Goal: Information Seeking & Learning: Learn about a topic

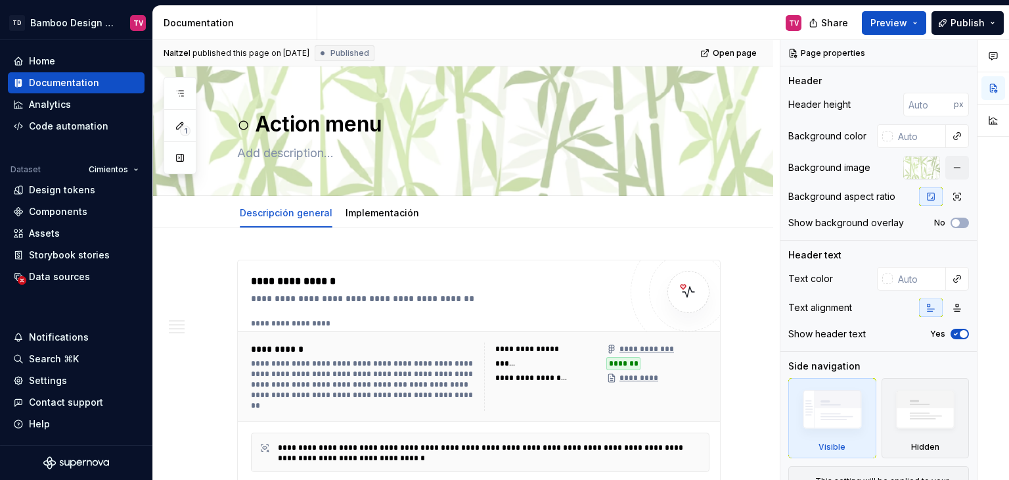
click at [176, 94] on icon "button" at bounding box center [180, 93] width 11 height 11
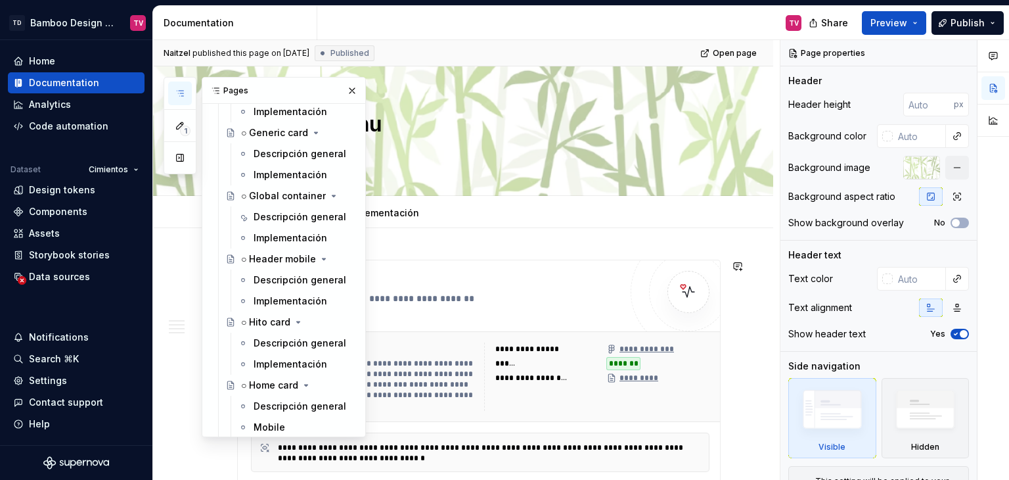
scroll to position [3350, 0]
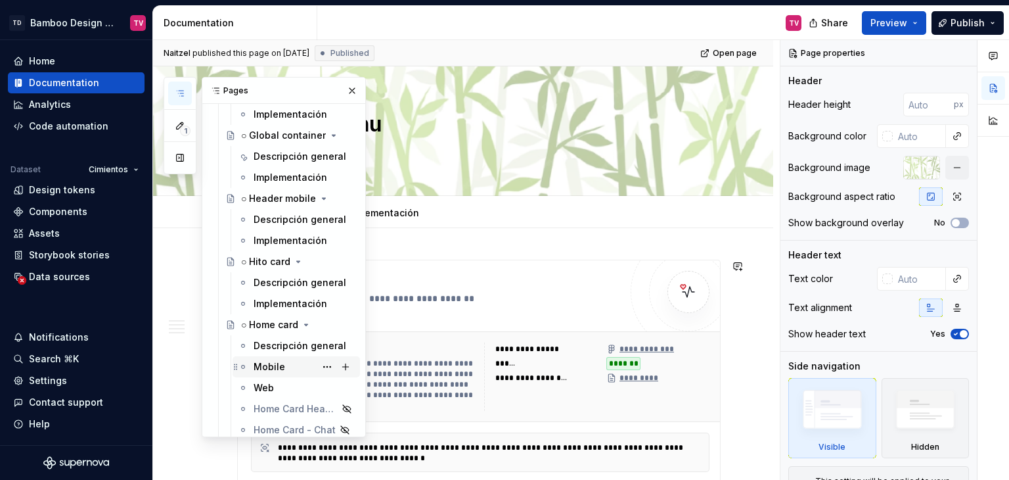
click at [271, 372] on div "Mobile" at bounding box center [270, 366] width 32 height 13
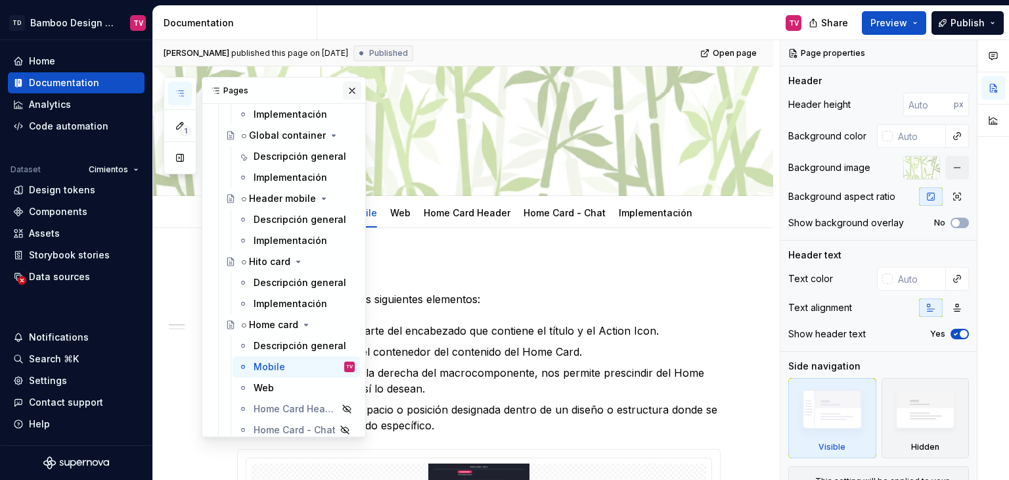
click at [343, 93] on button "button" at bounding box center [352, 90] width 18 height 18
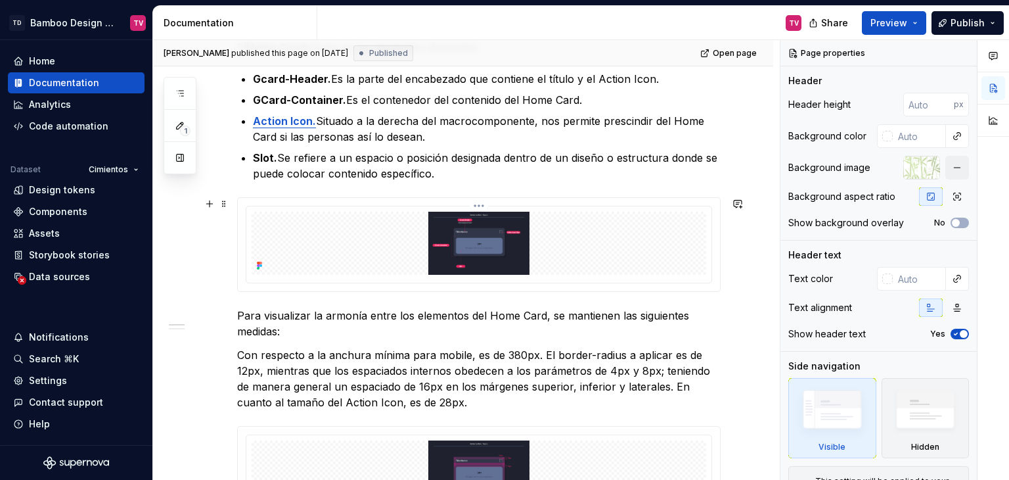
scroll to position [328, 0]
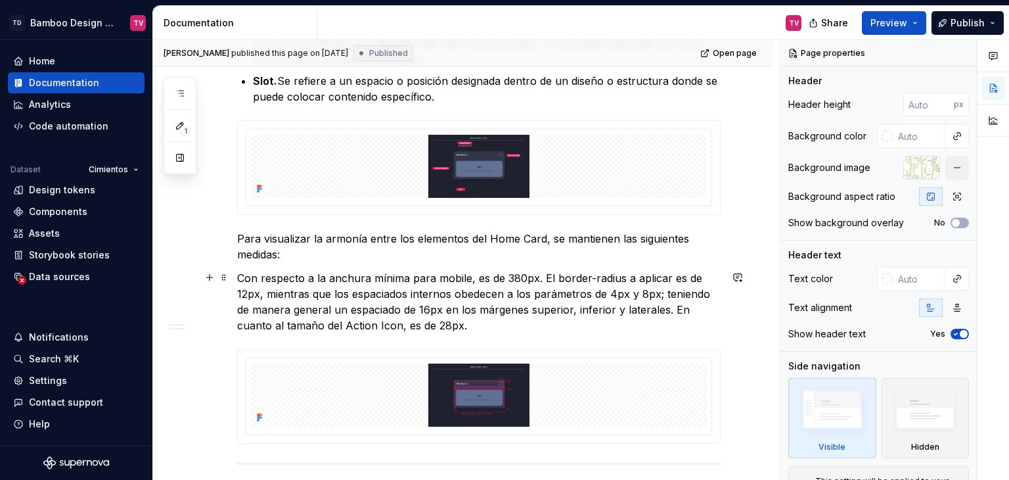
click at [448, 323] on p "Con respecto a la anchura mínima para mobile, es de 380px. El border-radius a a…" at bounding box center [479, 301] width 484 height 63
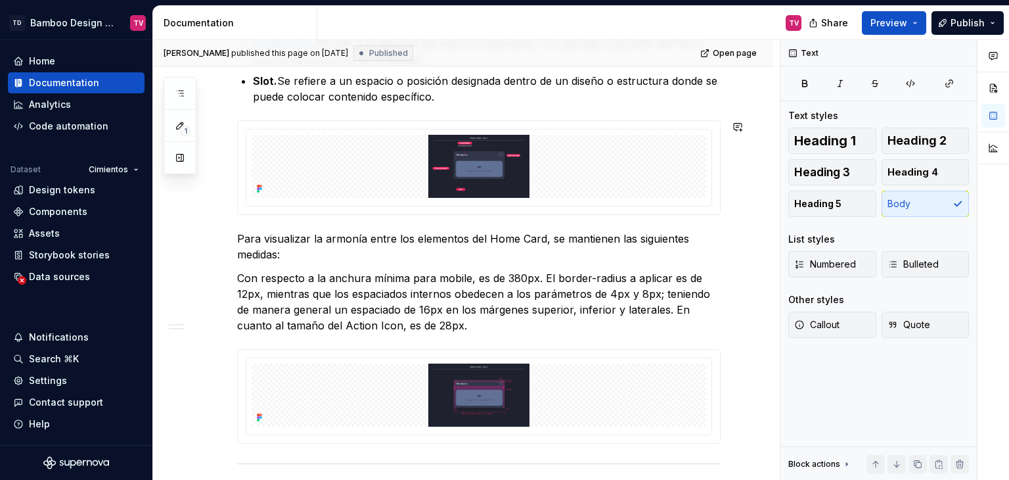
type textarea "*"
